Goal: Information Seeking & Learning: Learn about a topic

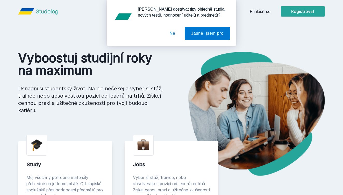
click at [170, 35] on button "Ne" at bounding box center [172, 33] width 19 height 13
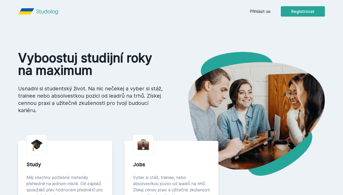
click at [267, 12] on link "Přihlásit se" at bounding box center [260, 11] width 21 height 6
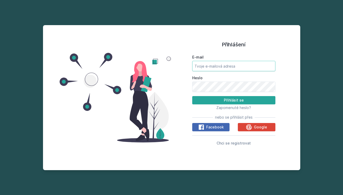
type input "[EMAIL_ADDRESS][DOMAIN_NAME]"
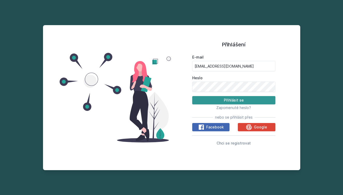
click at [220, 103] on button "Přihlásit se" at bounding box center [233, 100] width 83 height 8
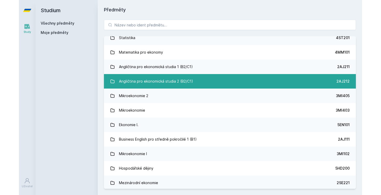
scroll to position [31, 0]
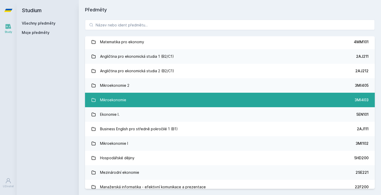
click at [130, 99] on link "Mikroekonomie 3MI403" at bounding box center [229, 100] width 289 height 15
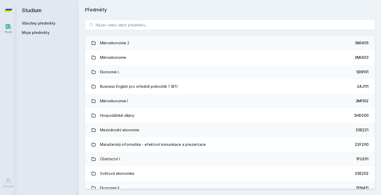
scroll to position [75, 0]
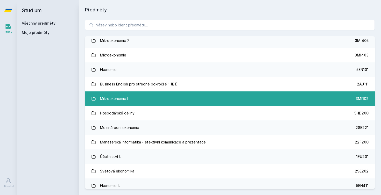
click at [122, 95] on div "Mikroekonomie I" at bounding box center [114, 98] width 28 height 10
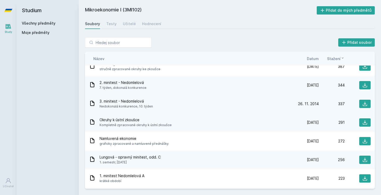
scroll to position [1094, 0]
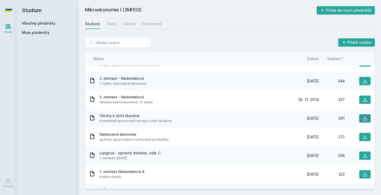
click at [343, 119] on icon at bounding box center [365, 118] width 4 height 4
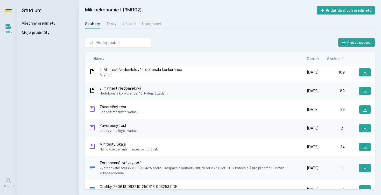
scroll to position [1311, 0]
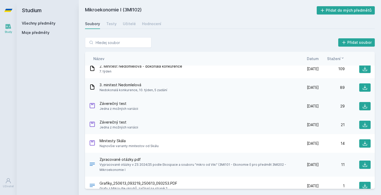
click at [202, 101] on div "Záverečný test Jedna z možných variácii" at bounding box center [191, 106] width 204 height 10
click at [134, 104] on span "Záverečný test" at bounding box center [118, 103] width 39 height 5
click at [107, 107] on span "Jedna z možných variácii" at bounding box center [118, 108] width 39 height 5
click at [343, 106] on icon at bounding box center [364, 106] width 5 height 5
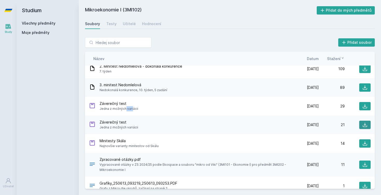
click at [343, 124] on icon at bounding box center [364, 124] width 5 height 5
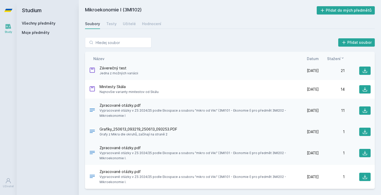
scroll to position [1365, 0]
click at [181, 178] on span "Vypracované otázky v ZS 2024/25 podle Ekospace a souboru "mikro od Viki" (3MI10…" at bounding box center [194, 179] width 191 height 10
click at [343, 176] on button at bounding box center [364, 177] width 11 height 8
click at [339, 148] on div "Zpracované otázky.pdf Vypracované otázky v ZS 2024/25 podle Ekospace a souboru …" at bounding box center [229, 153] width 289 height 24
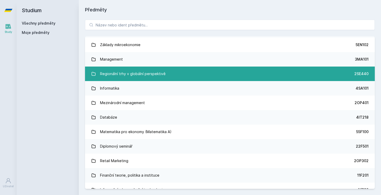
scroll to position [237, 0]
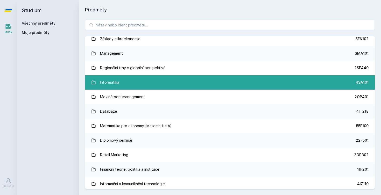
click at [134, 81] on link "Informatika 4SA101" at bounding box center [229, 82] width 289 height 15
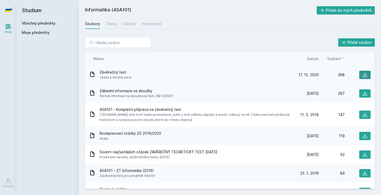
click at [343, 73] on icon at bounding box center [364, 74] width 5 height 5
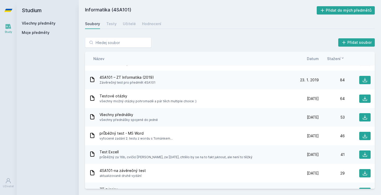
scroll to position [93, 0]
click at [343, 135] on icon at bounding box center [364, 136] width 5 height 5
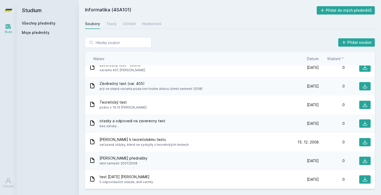
scroll to position [0, 0]
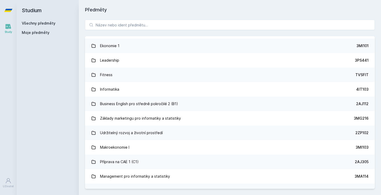
scroll to position [507, 0]
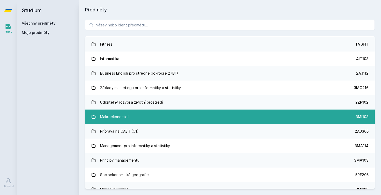
click at [116, 117] on div "Makroekonomie I" at bounding box center [114, 117] width 29 height 10
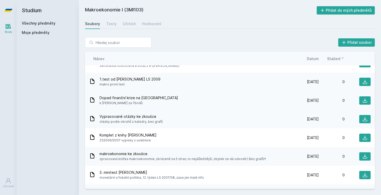
scroll to position [1217, 0]
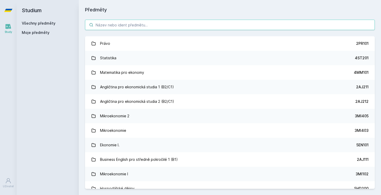
click at [166, 24] on input "search" at bounding box center [229, 25] width 289 height 10
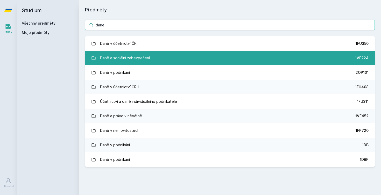
type input "dane"
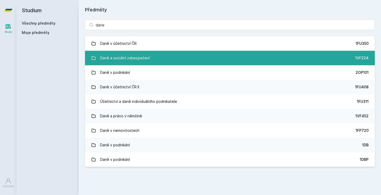
click at [106, 55] on div "Daně a sociální zabezpečení" at bounding box center [125, 58] width 50 height 10
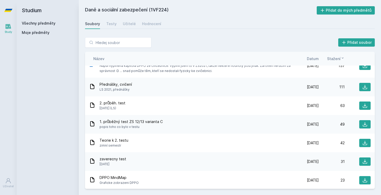
scroll to position [49, 0]
click at [343, 124] on button at bounding box center [364, 124] width 11 height 8
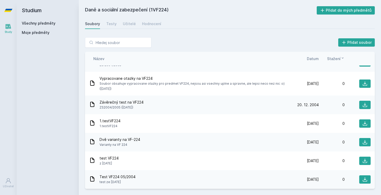
scroll to position [0, 0]
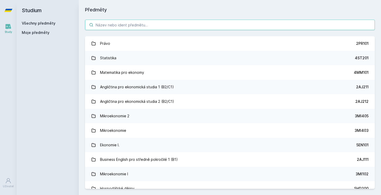
click at [154, 28] on input "search" at bounding box center [229, 25] width 289 height 10
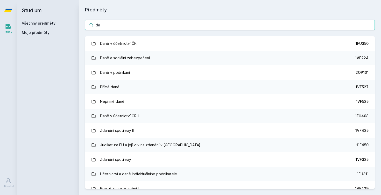
type input "d"
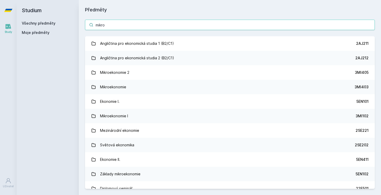
type input "mikro"
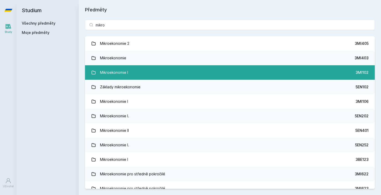
click at [111, 70] on div "Mikroekonomie I" at bounding box center [114, 72] width 28 height 10
